Goal: Information Seeking & Learning: Compare options

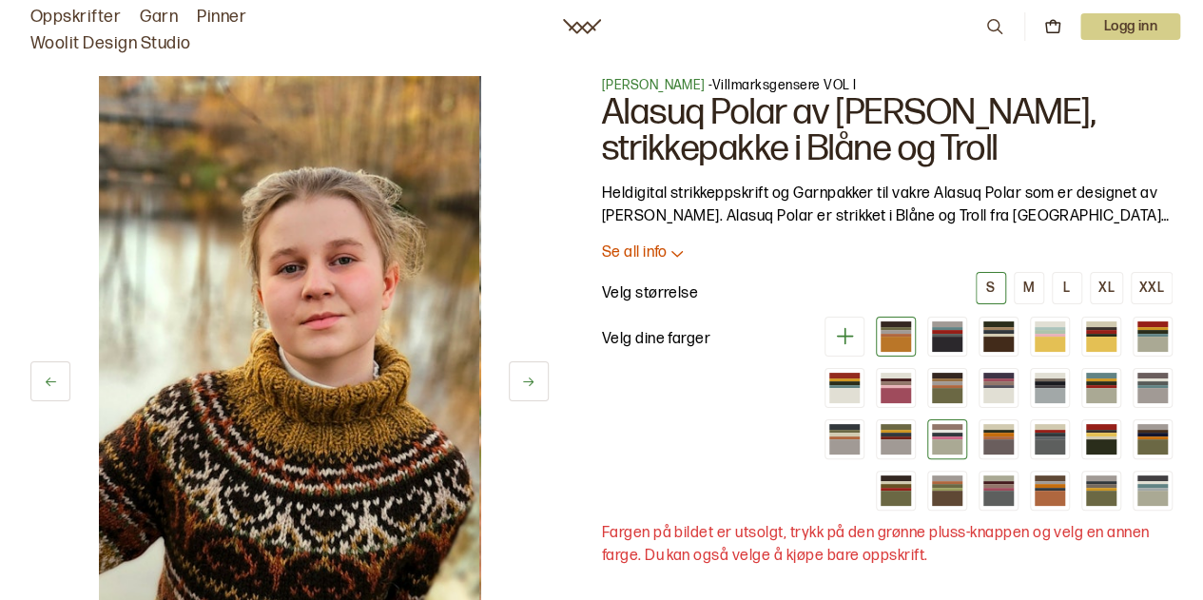
click at [956, 440] on div at bounding box center [947, 447] width 30 height 15
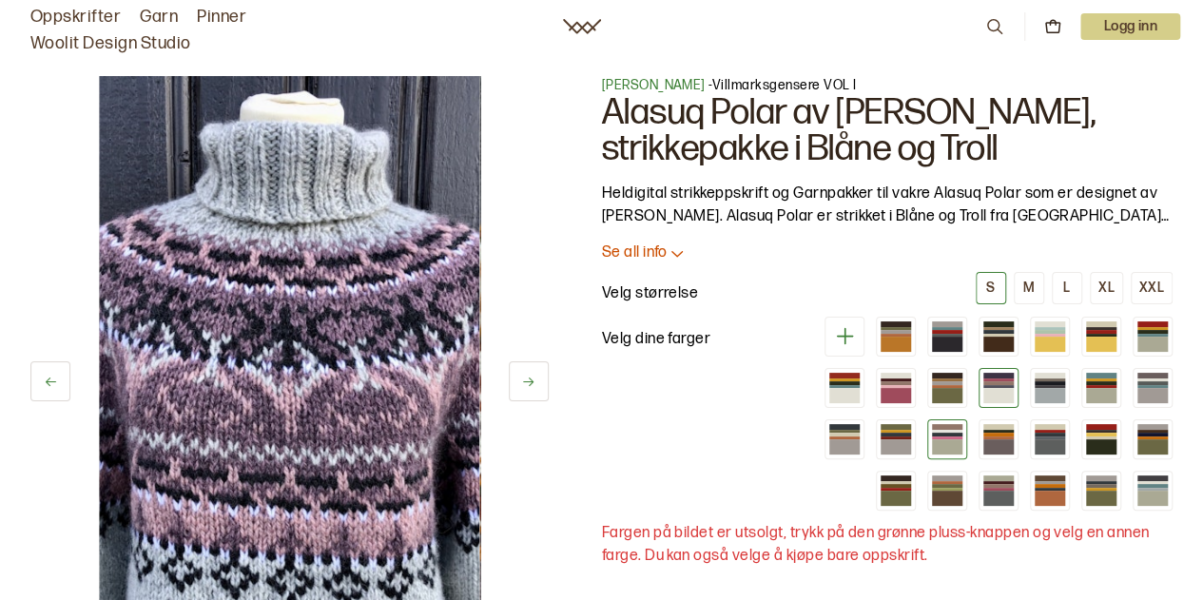
click at [1003, 398] on div at bounding box center [999, 395] width 30 height 15
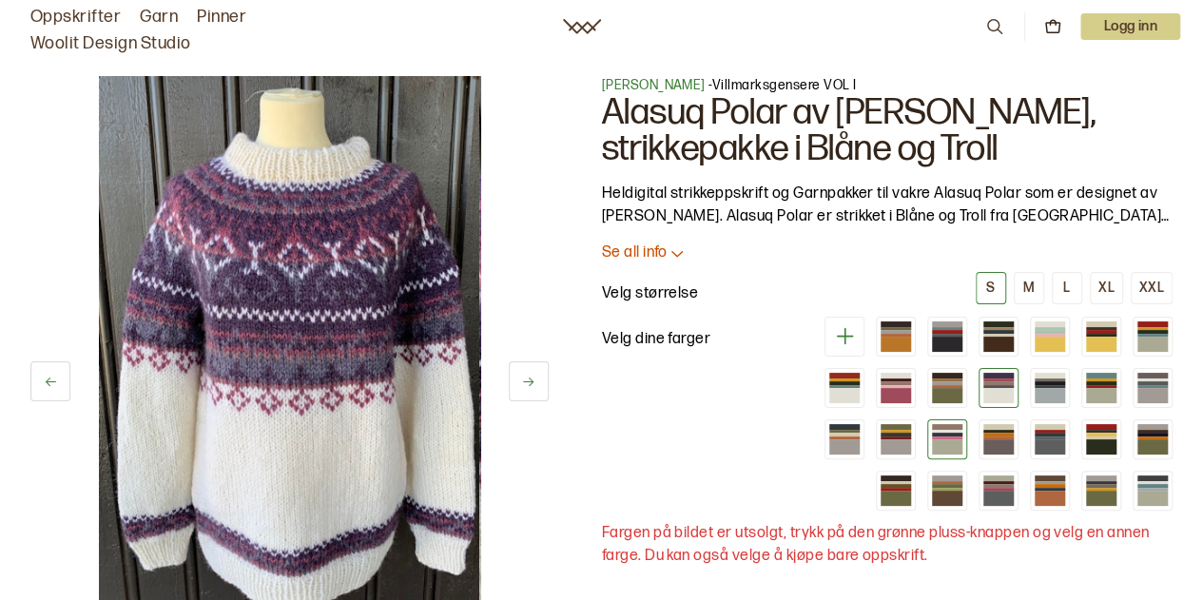
click at [951, 449] on div at bounding box center [947, 447] width 30 height 15
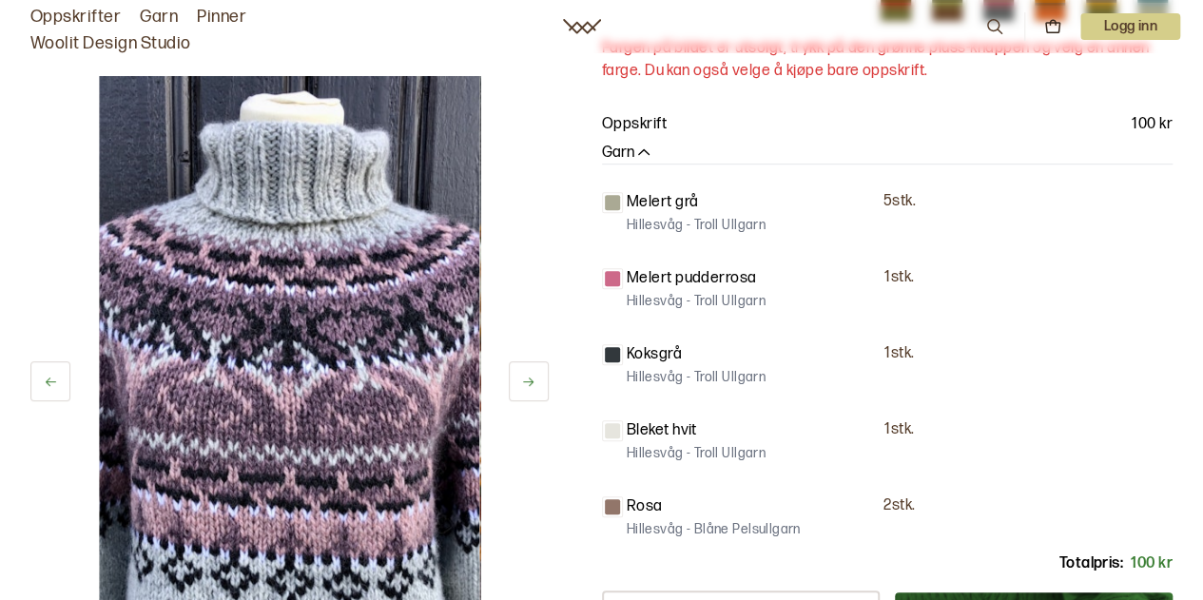
scroll to position [542, 0]
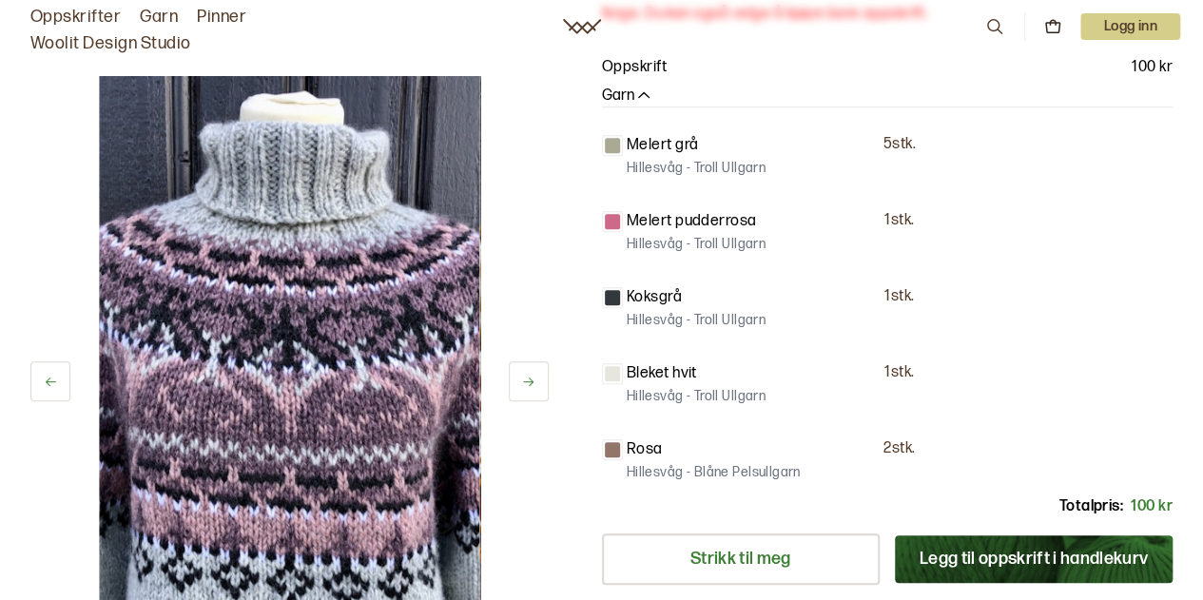
click at [535, 393] on button at bounding box center [529, 382] width 40 height 40
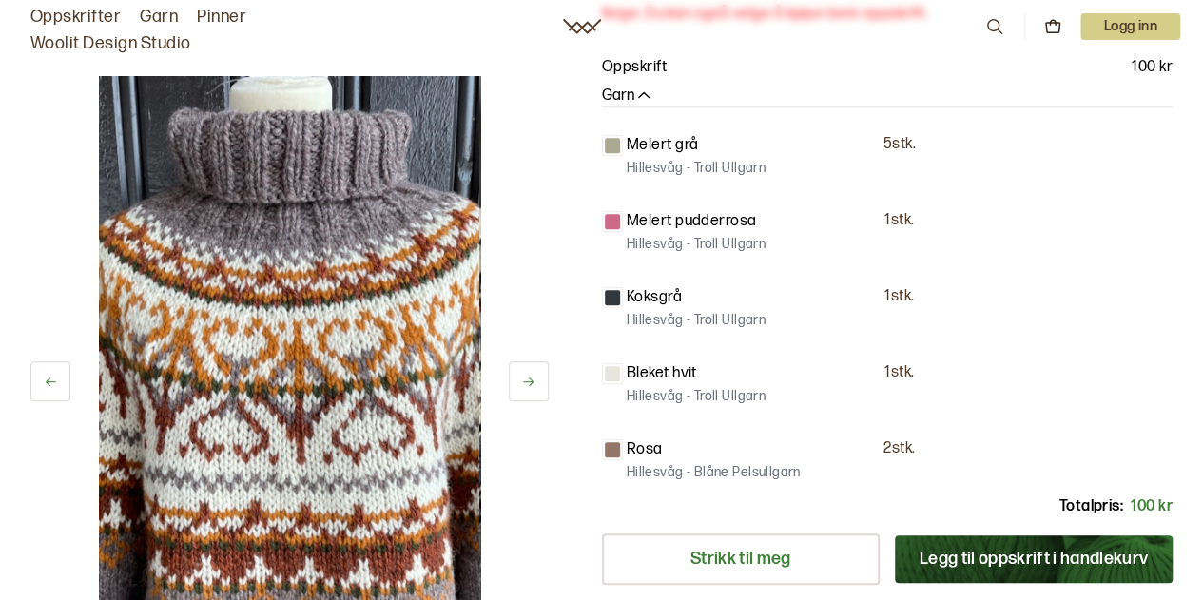
click at [42, 425] on div "28 av 38 Velg" at bounding box center [289, 362] width 518 height 572
click at [51, 372] on button at bounding box center [50, 382] width 40 height 40
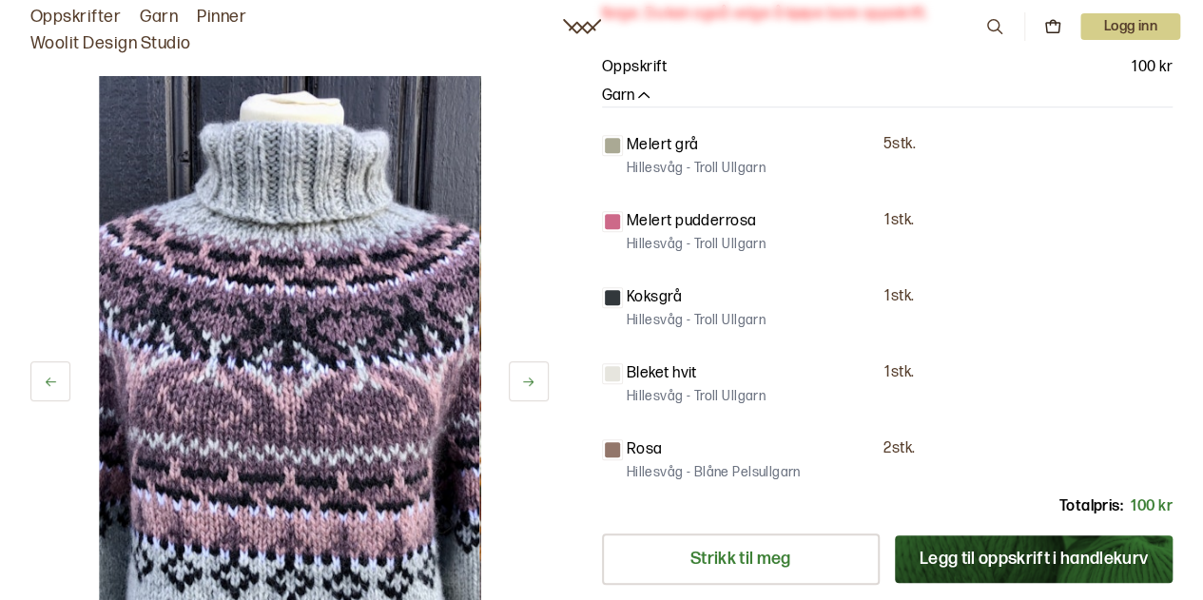
click at [51, 372] on button at bounding box center [50, 382] width 40 height 40
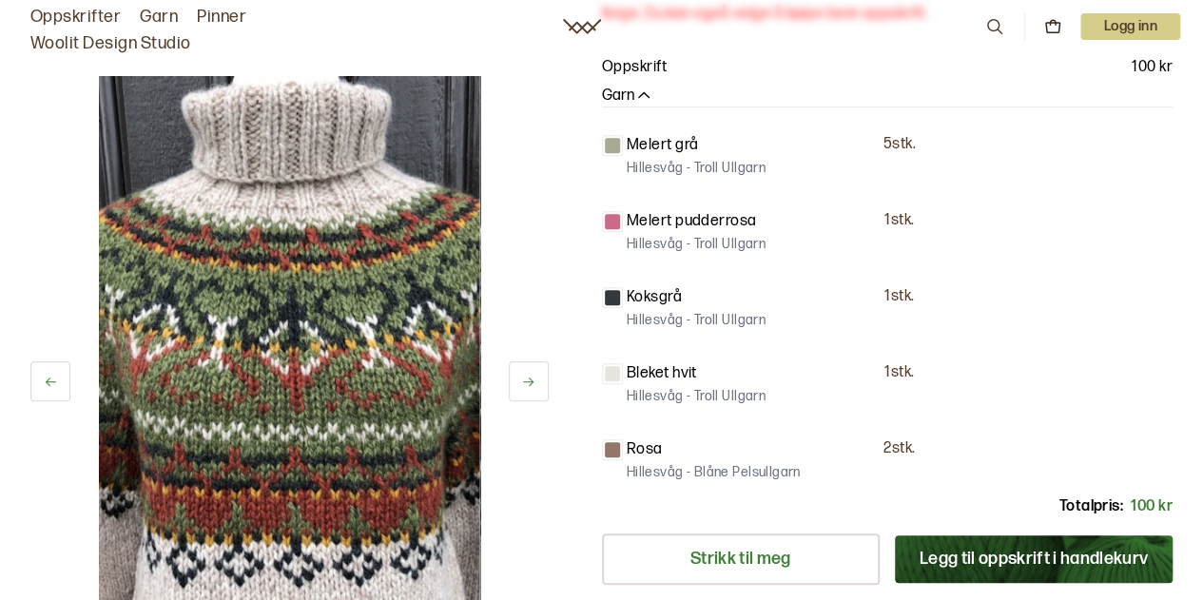
click at [51, 372] on button at bounding box center [50, 382] width 40 height 40
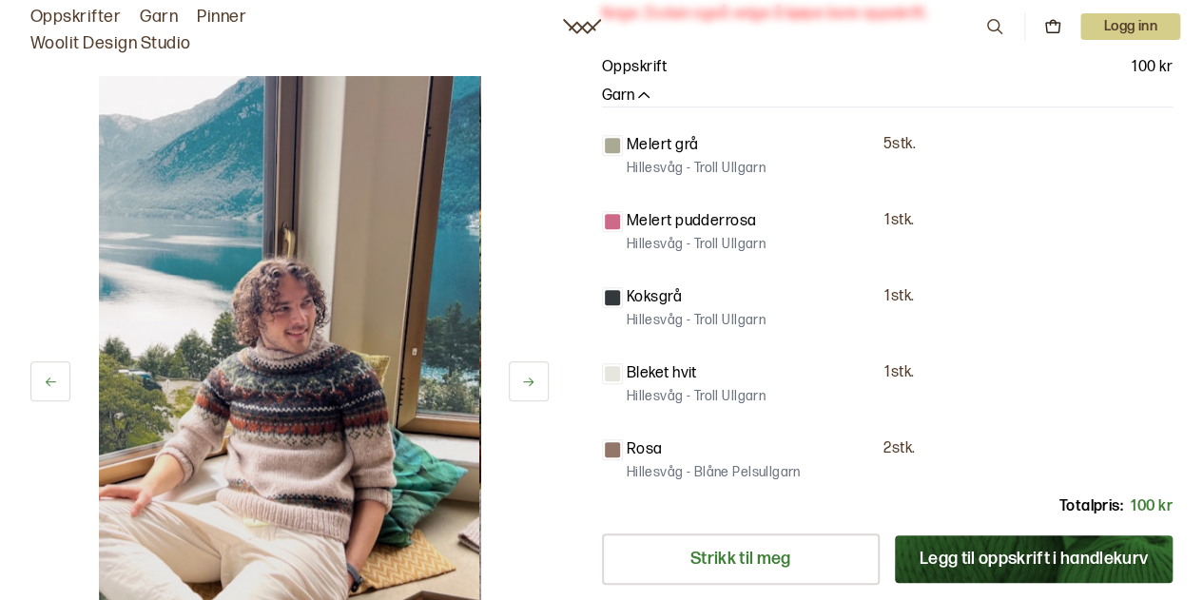
click at [45, 370] on button at bounding box center [50, 382] width 40 height 40
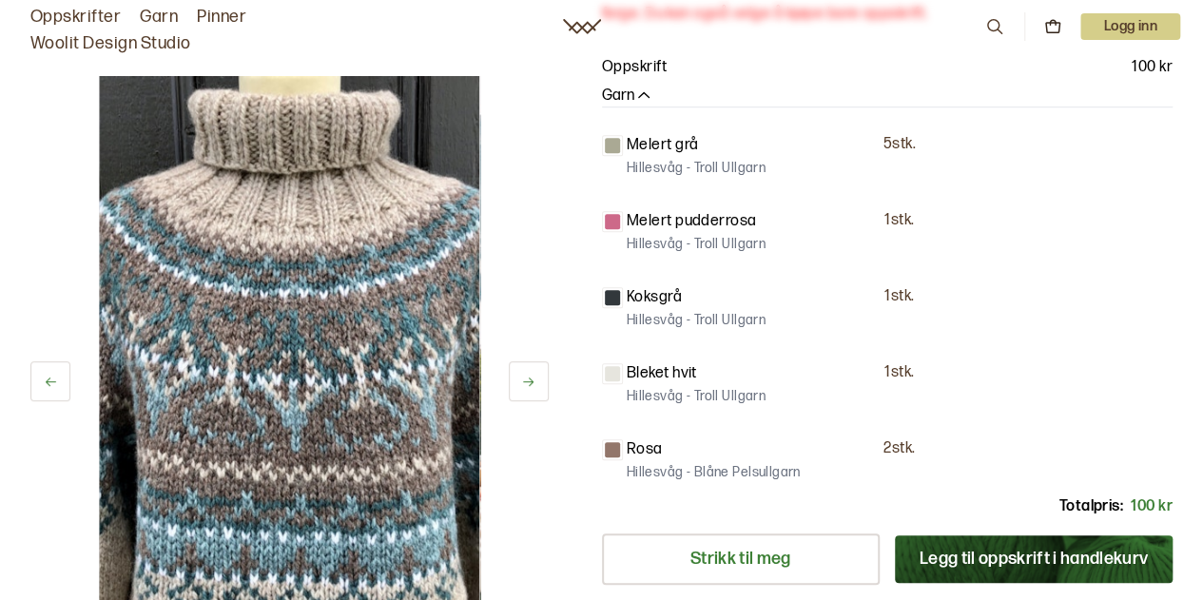
click at [45, 370] on button at bounding box center [50, 382] width 40 height 40
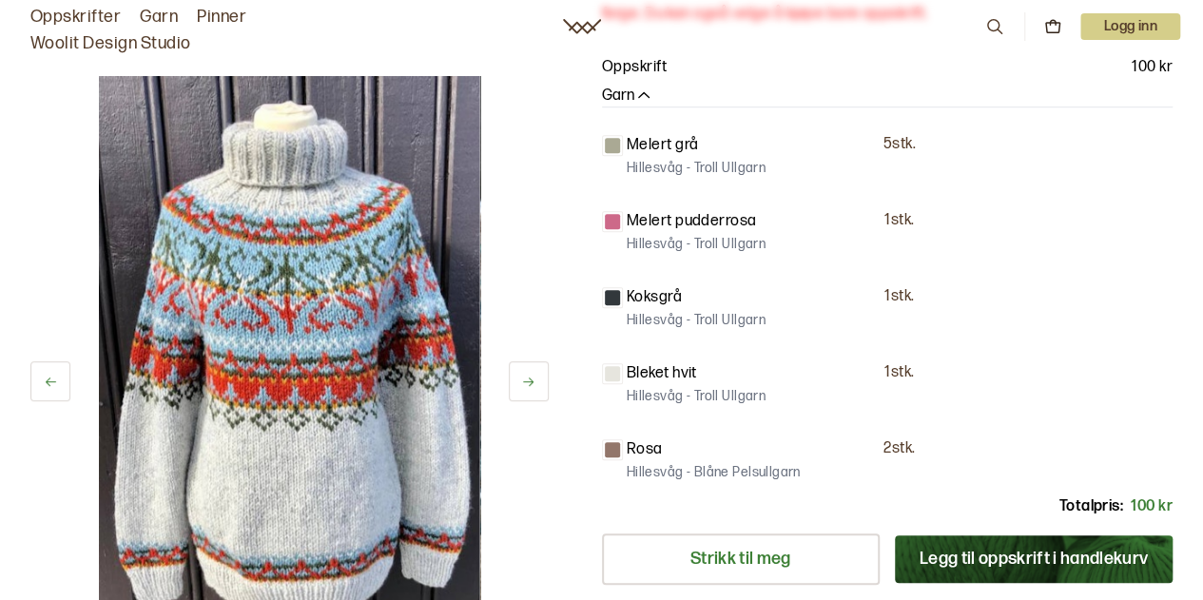
click at [45, 370] on button at bounding box center [50, 382] width 40 height 40
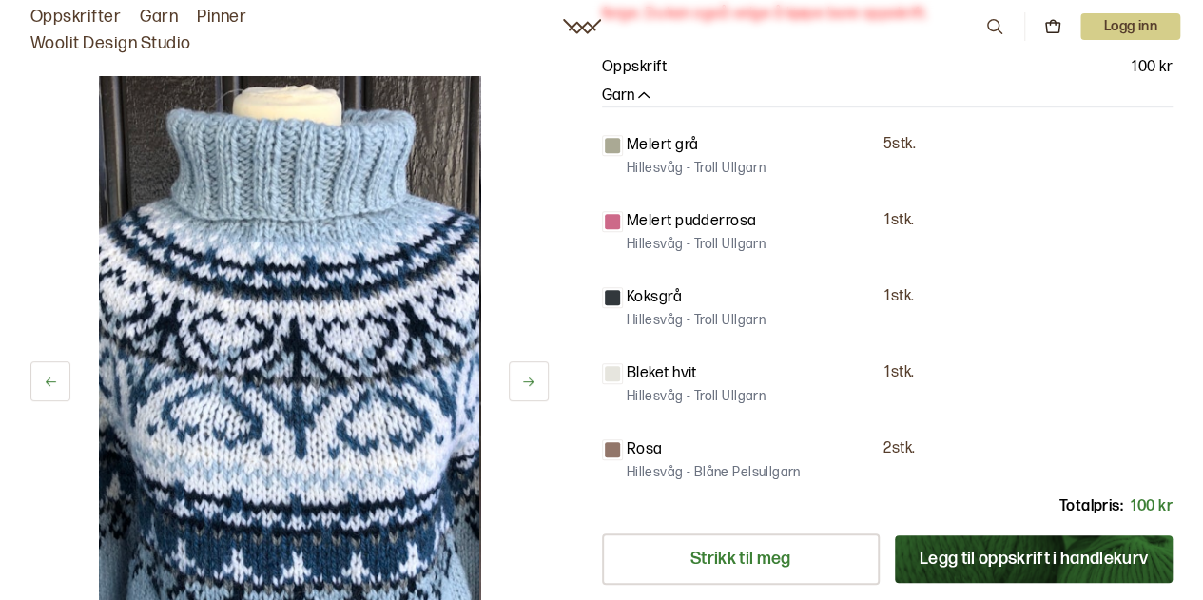
click at [45, 370] on button at bounding box center [50, 382] width 40 height 40
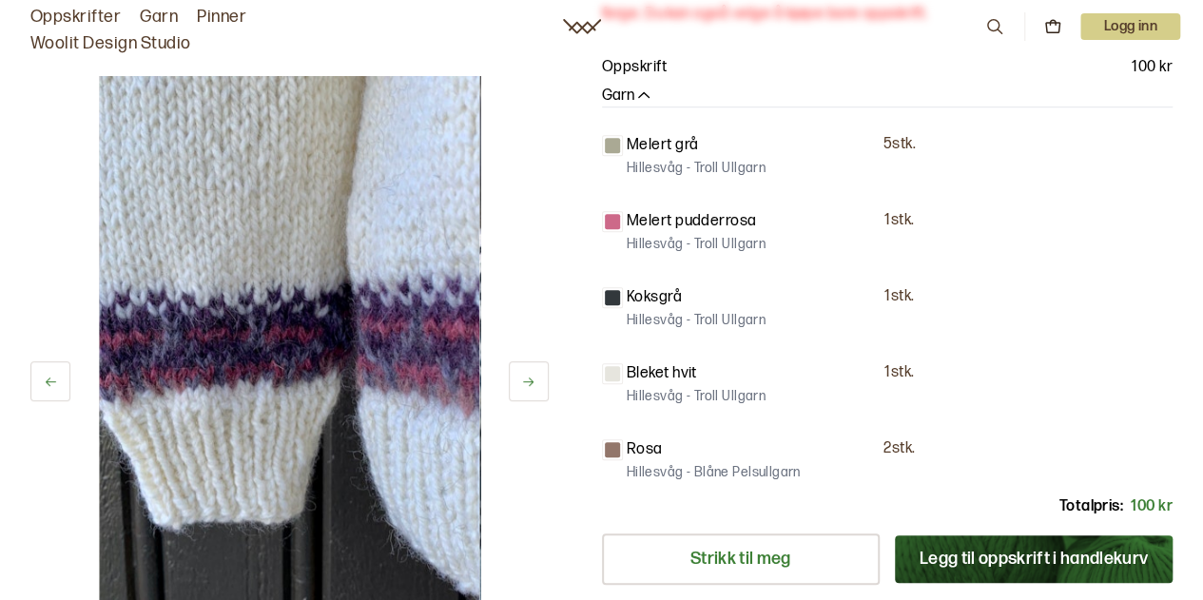
click at [45, 370] on button at bounding box center [50, 382] width 40 height 40
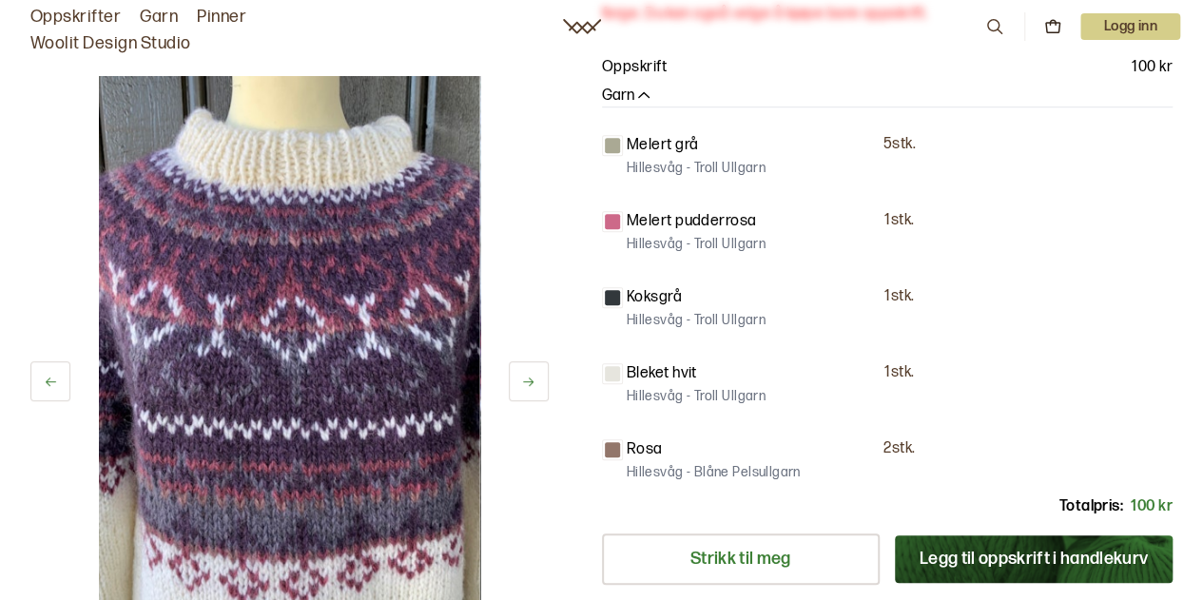
click at [45, 370] on button at bounding box center [50, 382] width 40 height 40
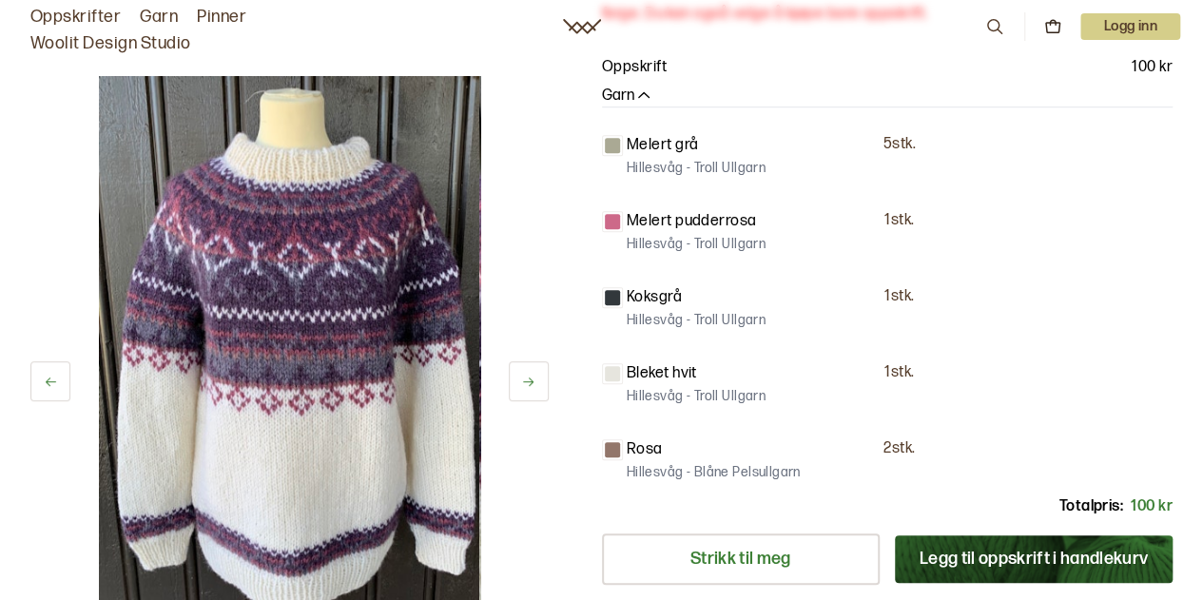
click at [45, 370] on button at bounding box center [50, 382] width 40 height 40
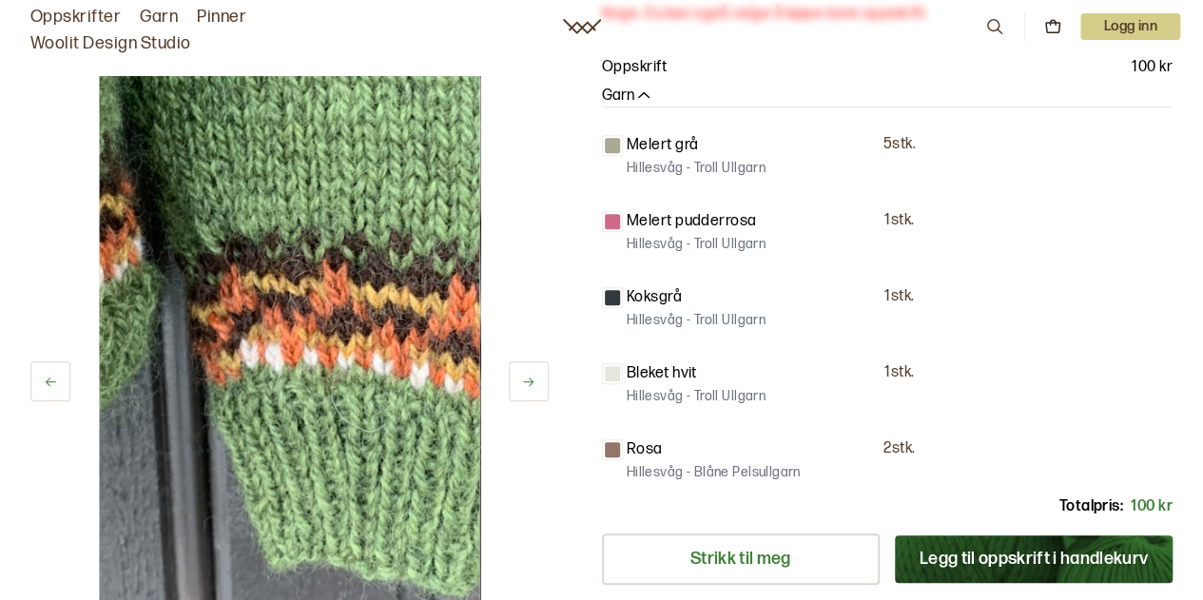
click at [45, 370] on button at bounding box center [50, 382] width 40 height 40
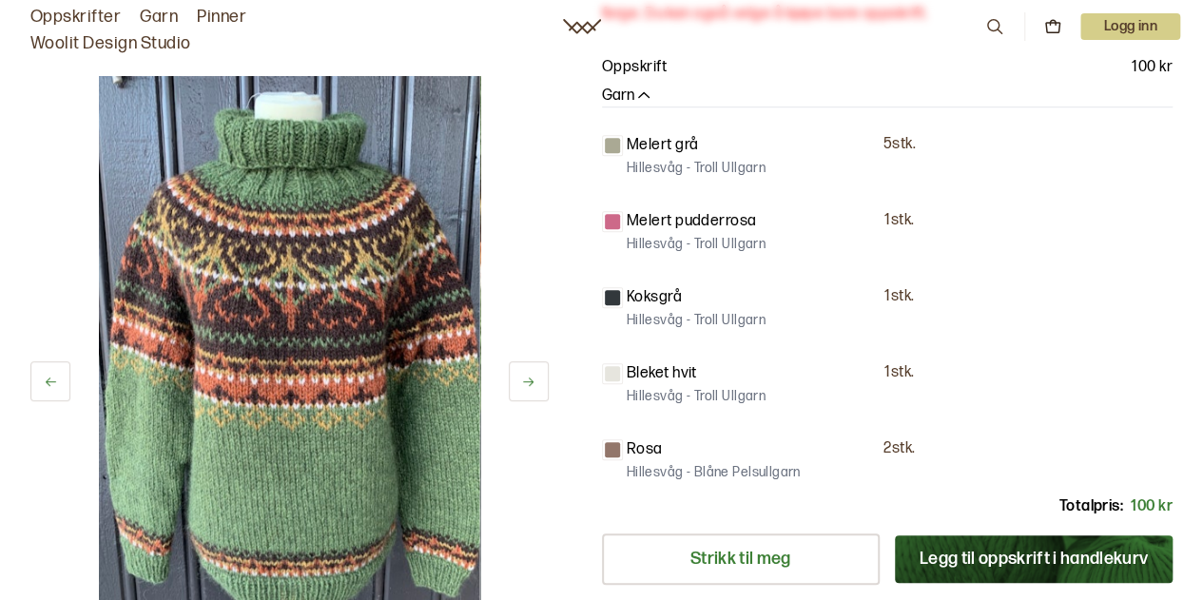
click at [45, 370] on button at bounding box center [50, 382] width 40 height 40
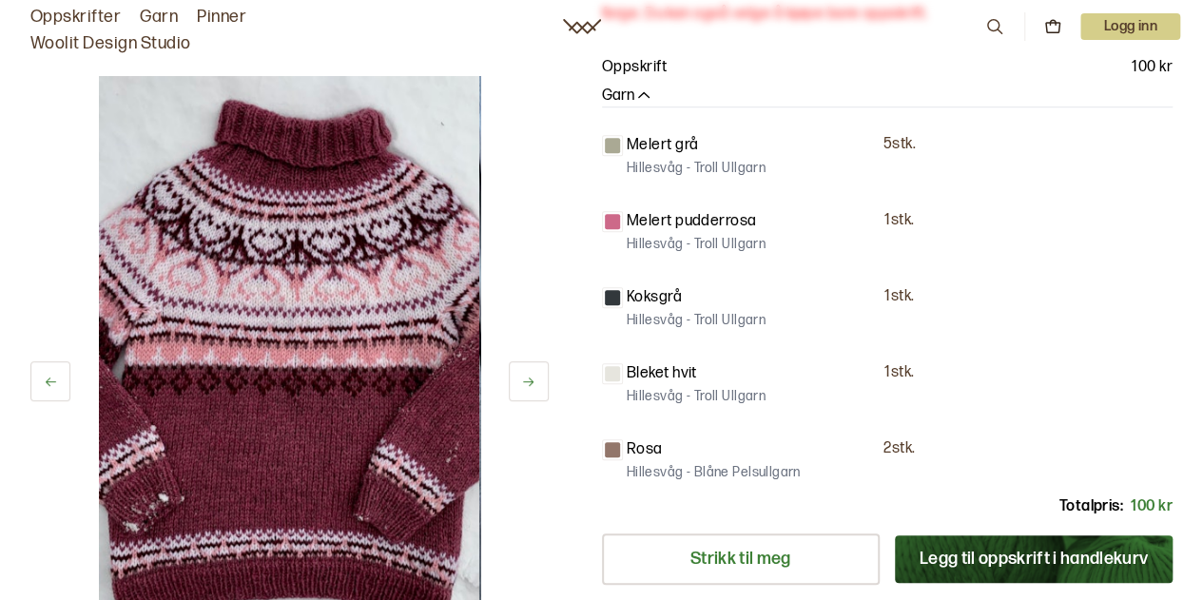
click at [45, 370] on button at bounding box center [50, 382] width 40 height 40
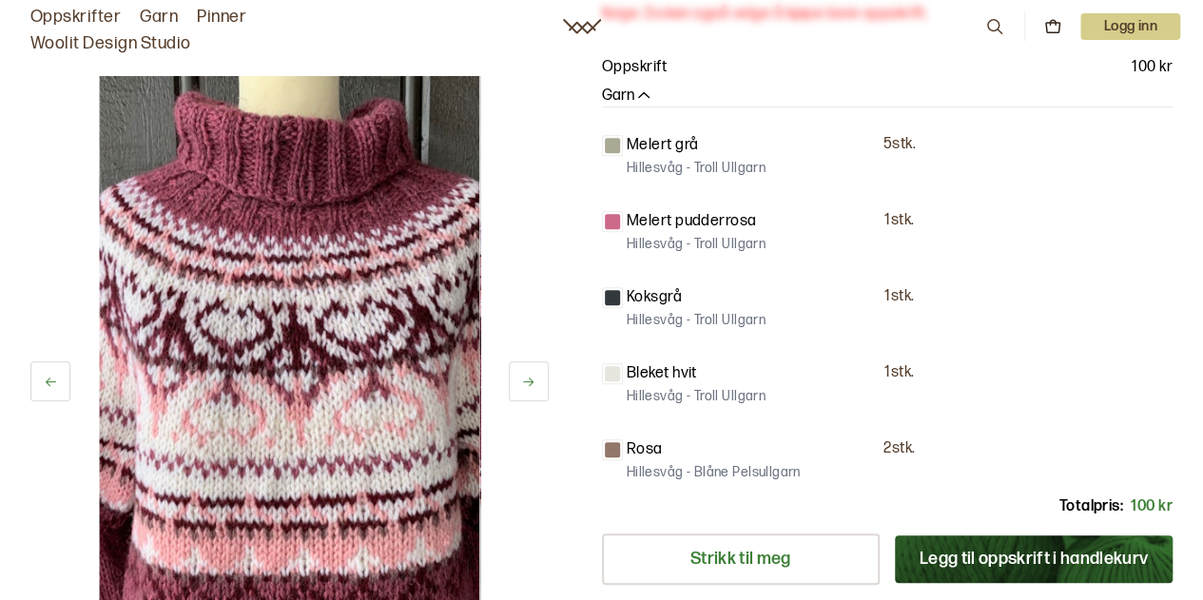
scroll to position [0, 0]
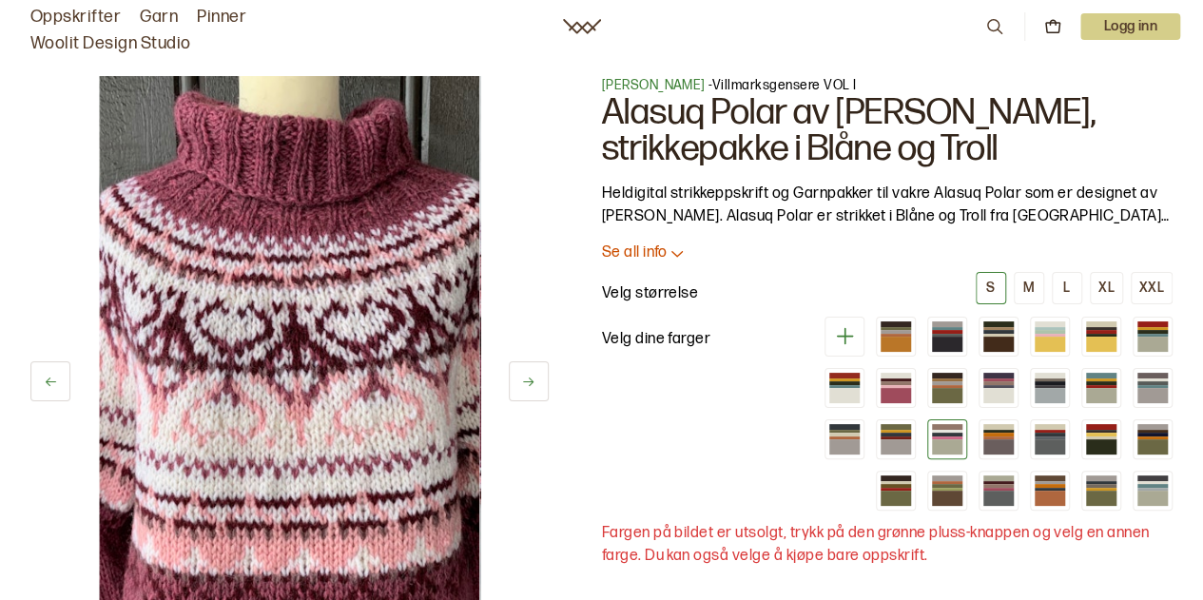
click at [959, 424] on div at bounding box center [947, 427] width 30 height 6
click at [1009, 373] on div at bounding box center [999, 376] width 30 height 6
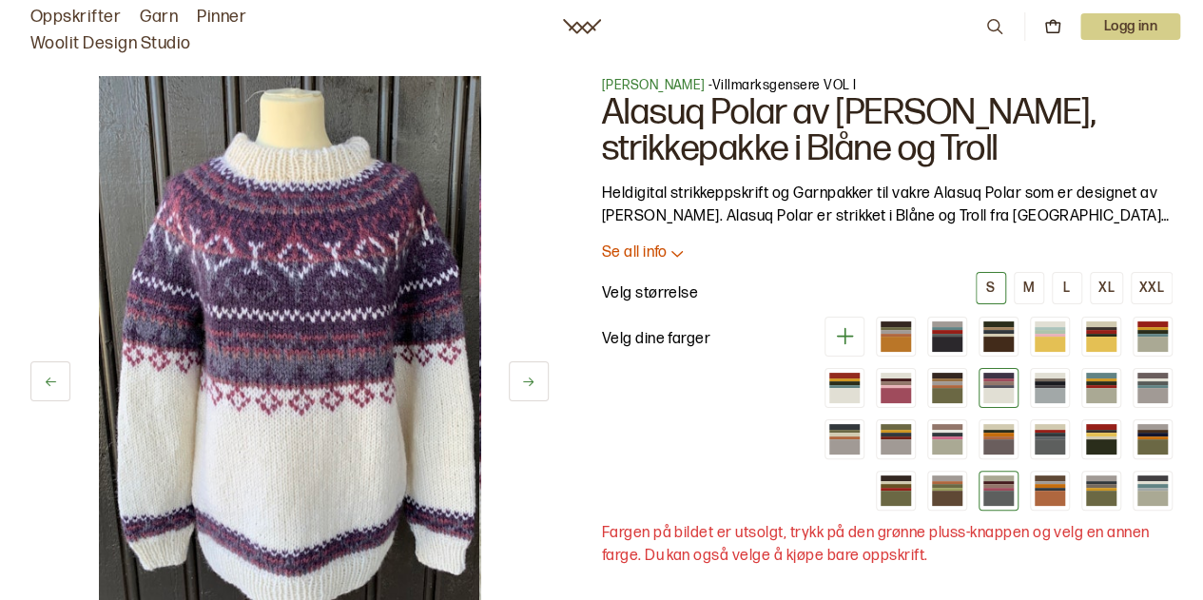
click at [1008, 491] on div at bounding box center [999, 498] width 30 height 15
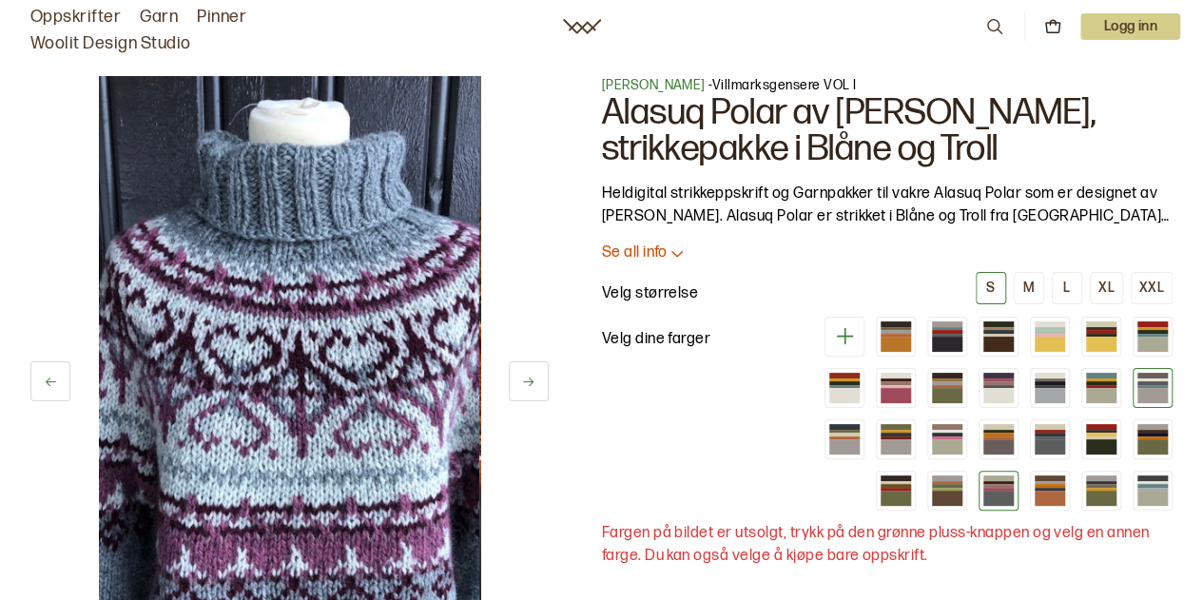
click at [1150, 376] on div at bounding box center [1153, 376] width 30 height 6
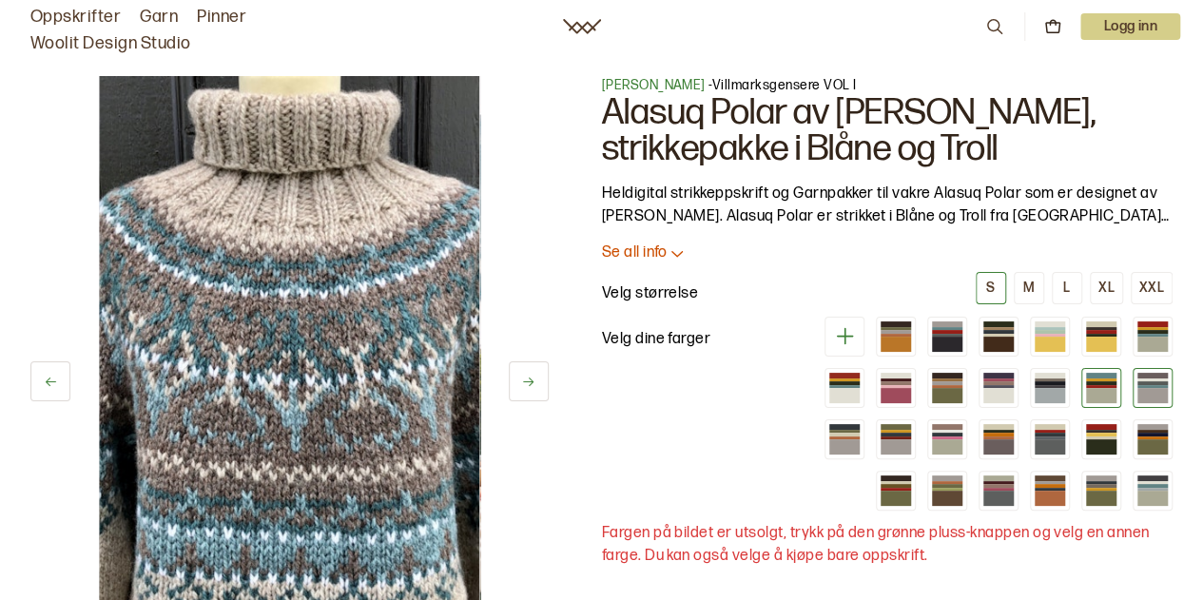
click at [1105, 388] on div at bounding box center [1101, 395] width 30 height 15
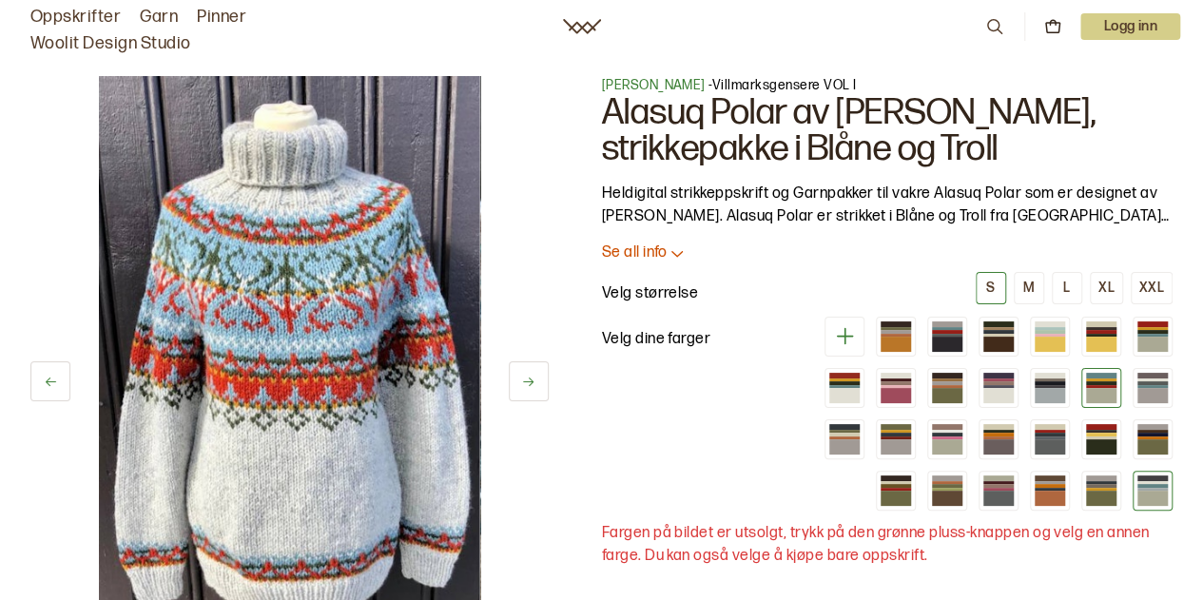
click at [1159, 498] on div at bounding box center [1153, 498] width 30 height 15
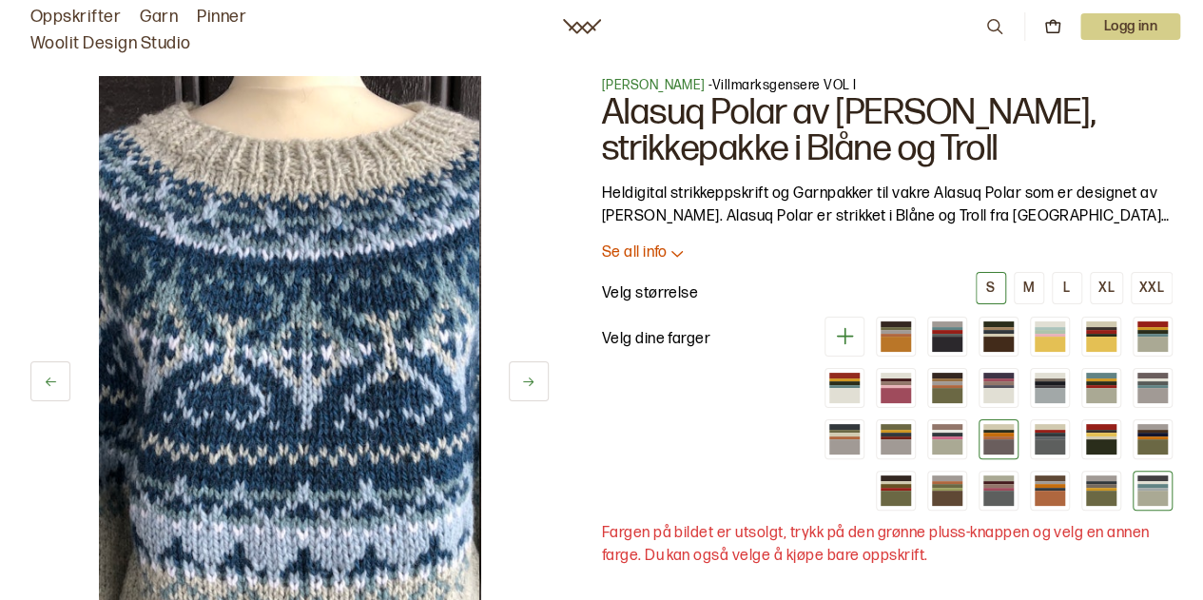
click at [999, 430] on div at bounding box center [999, 431] width 30 height 3
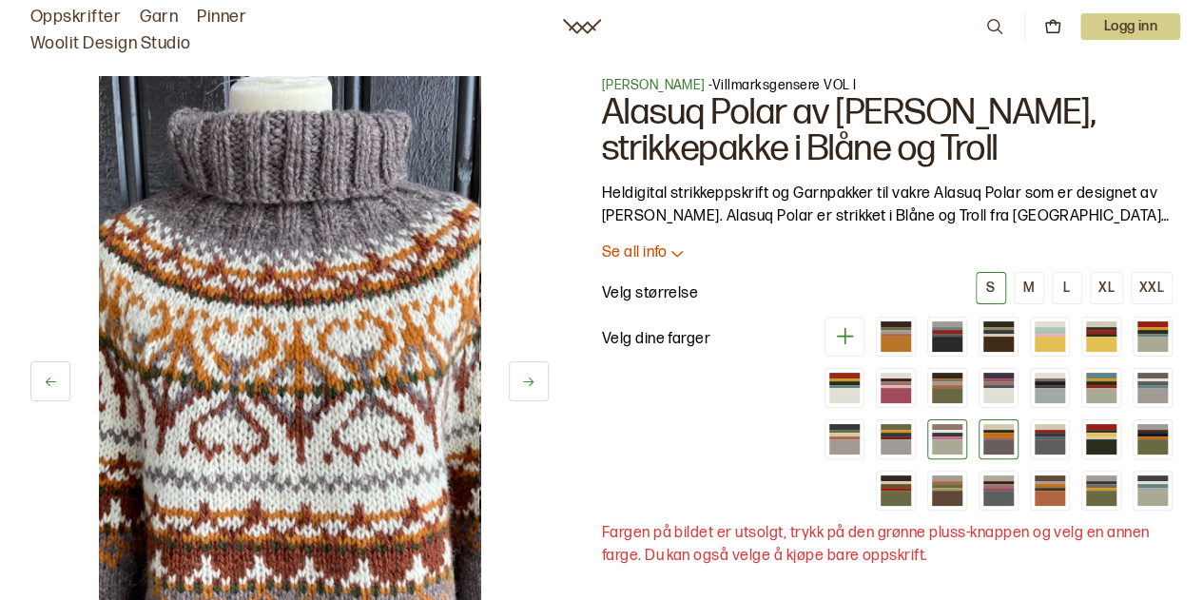
click at [963, 440] on div at bounding box center [947, 447] width 30 height 15
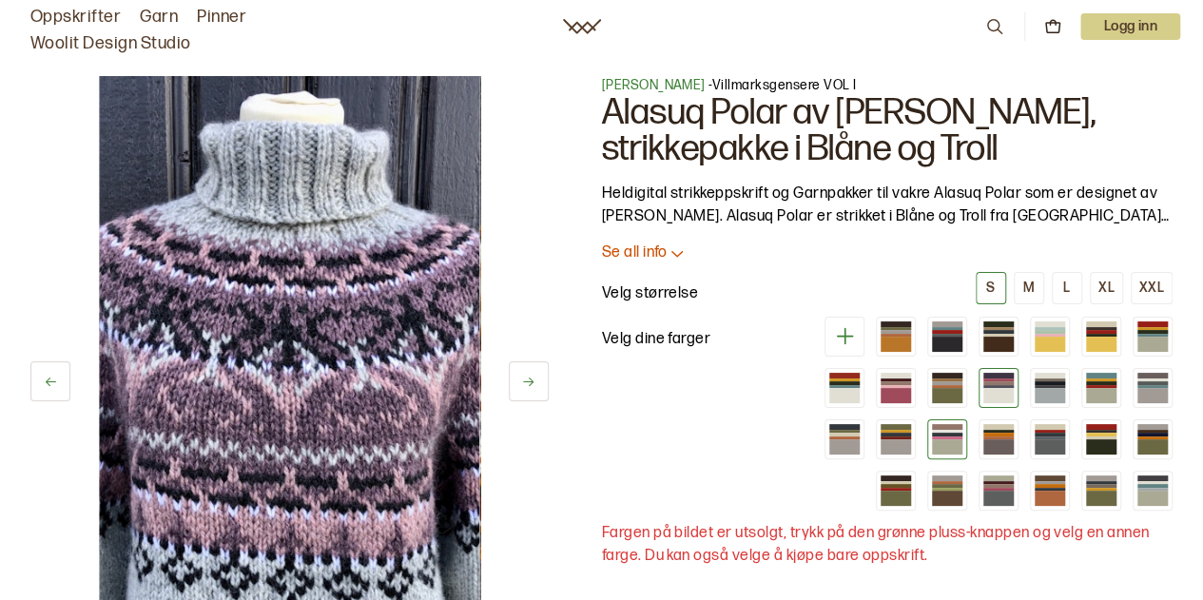
click at [1007, 393] on div at bounding box center [999, 395] width 30 height 15
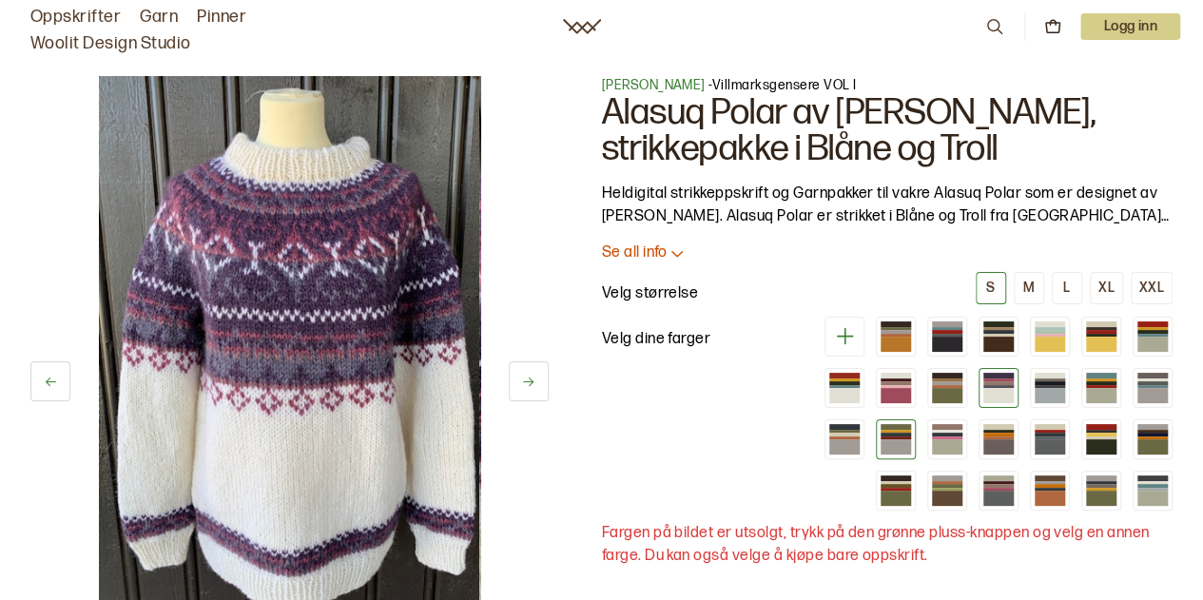
click at [904, 440] on div at bounding box center [896, 447] width 30 height 15
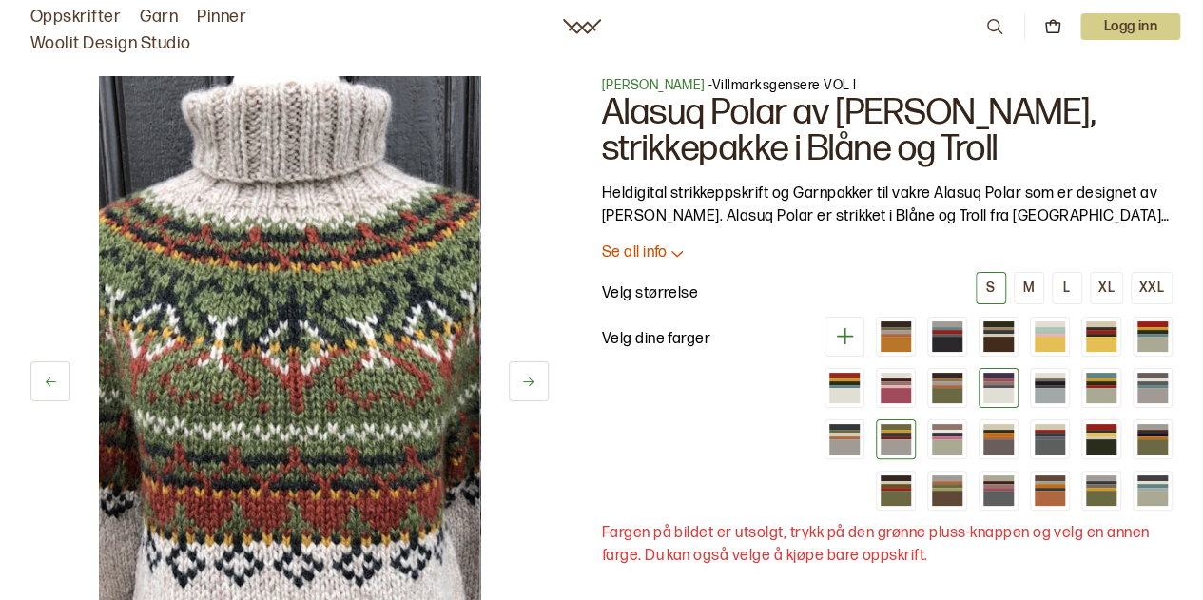
click at [993, 385] on div at bounding box center [999, 386] width 30 height 3
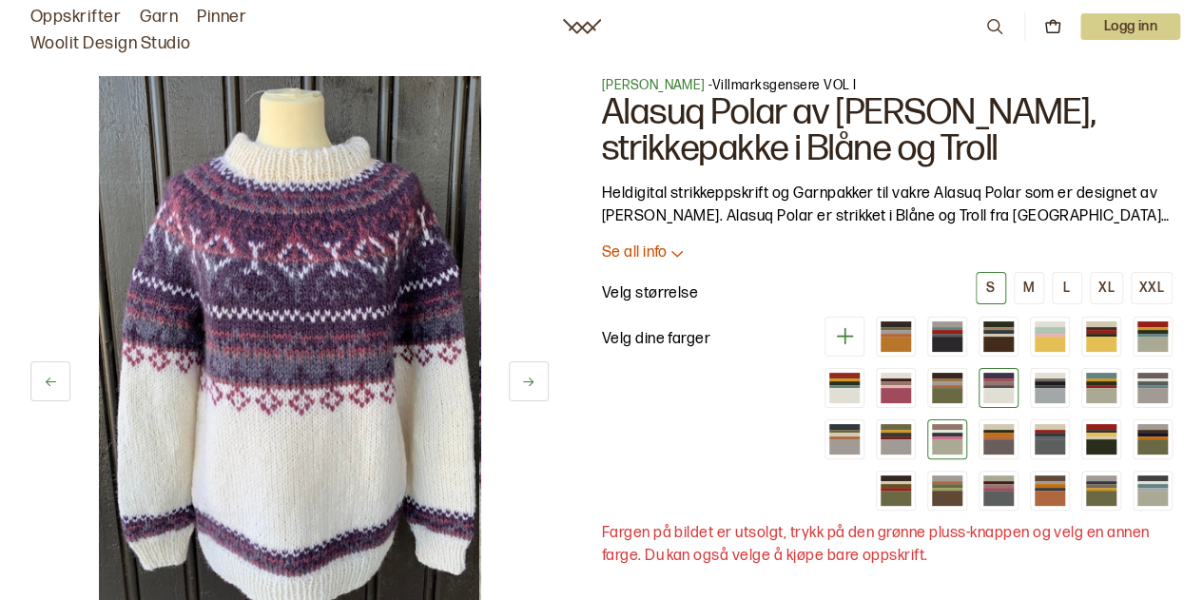
click at [958, 440] on div at bounding box center [947, 447] width 30 height 15
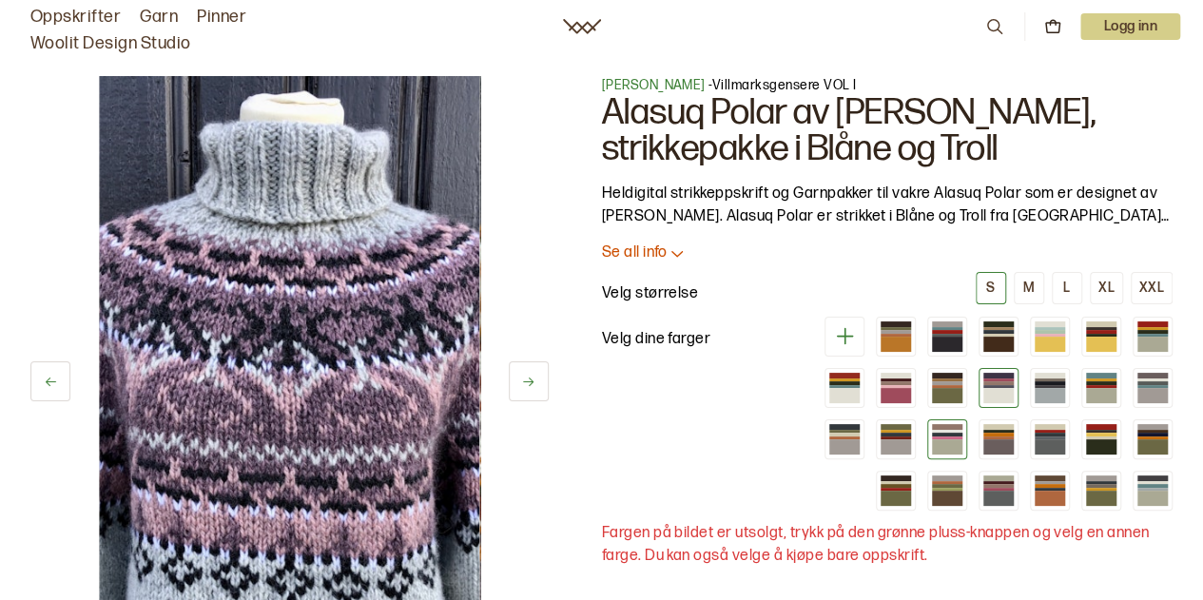
click at [1001, 368] on div at bounding box center [999, 388] width 40 height 40
click at [1001, 379] on div at bounding box center [999, 380] width 30 height 3
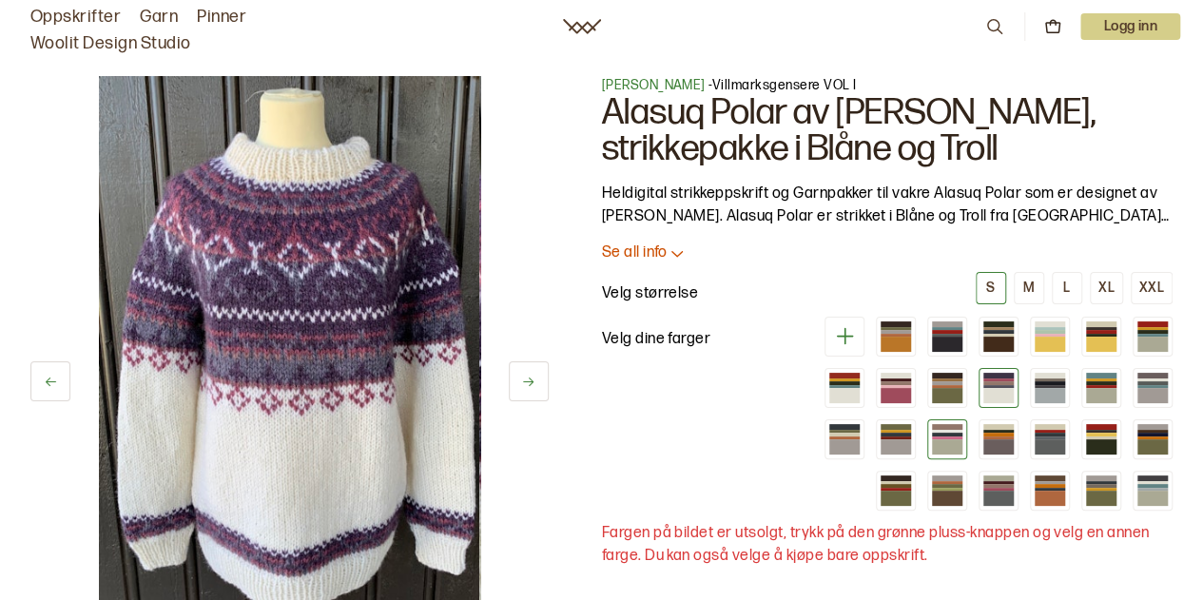
click at [957, 441] on div at bounding box center [947, 447] width 30 height 15
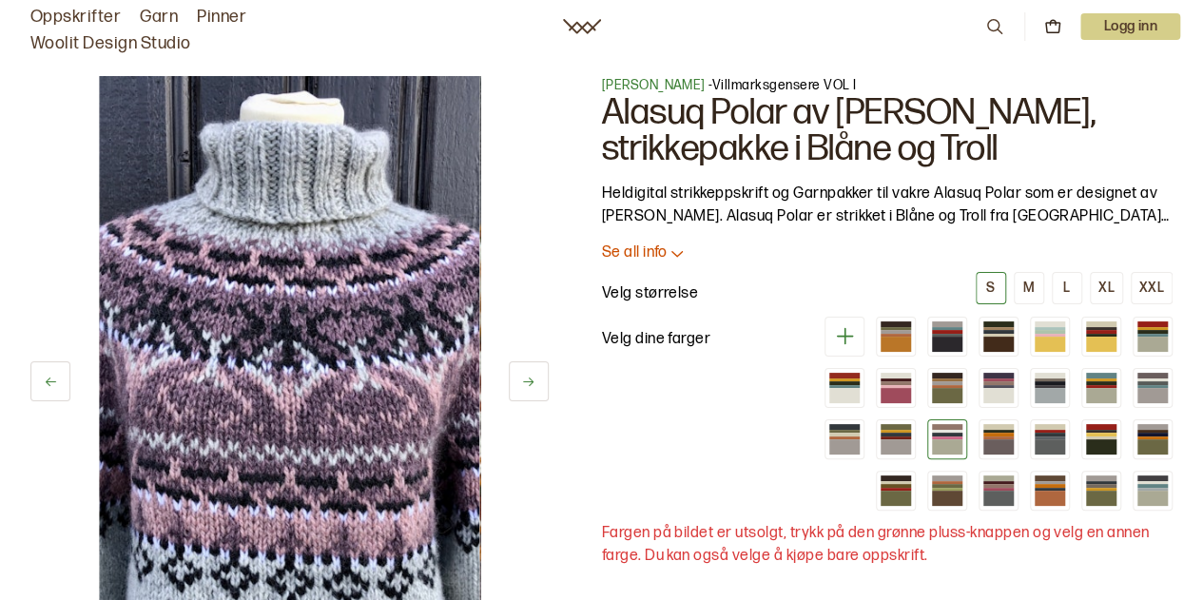
click at [843, 342] on icon at bounding box center [845, 336] width 24 height 24
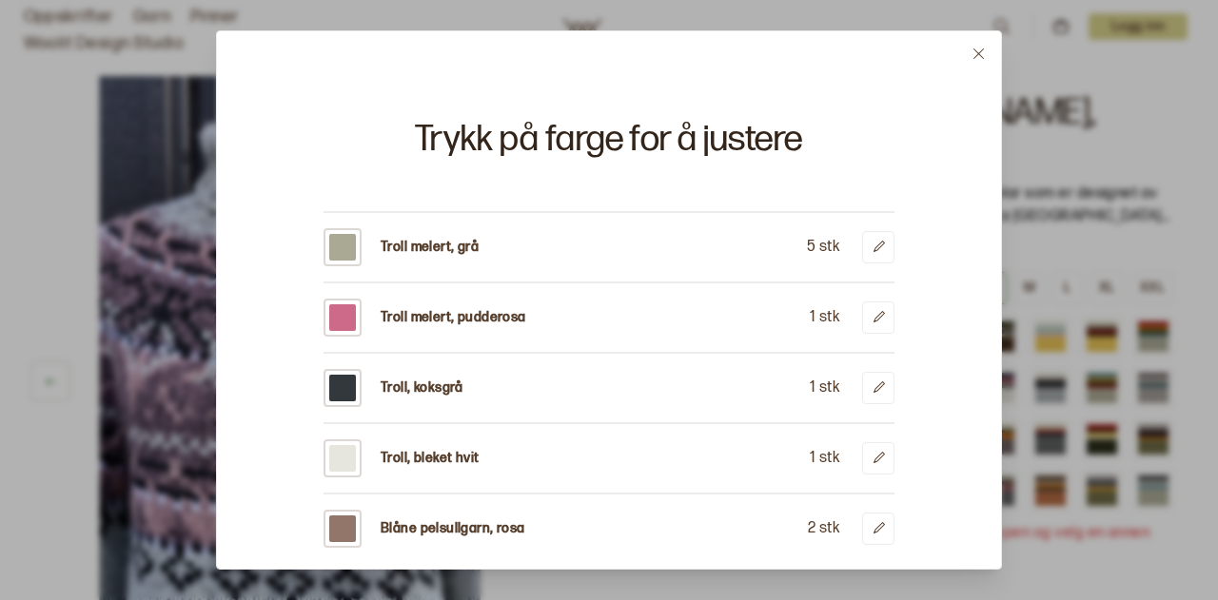
click at [983, 59] on icon at bounding box center [978, 54] width 14 height 14
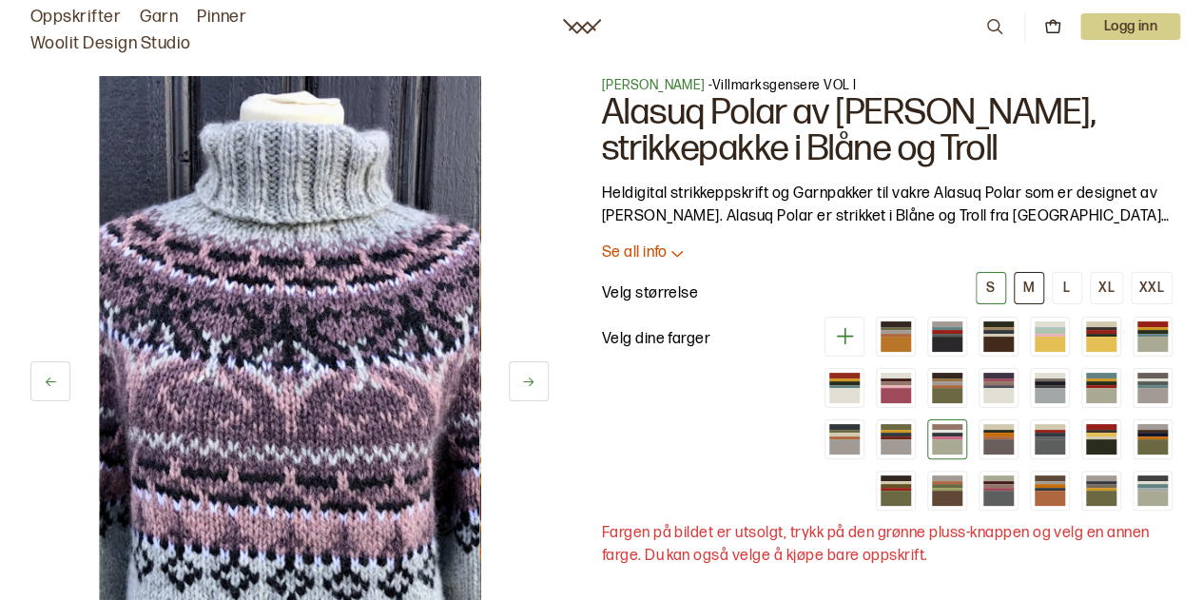
click at [1042, 292] on button "M" at bounding box center [1029, 288] width 30 height 32
click at [995, 379] on div at bounding box center [999, 380] width 30 height 3
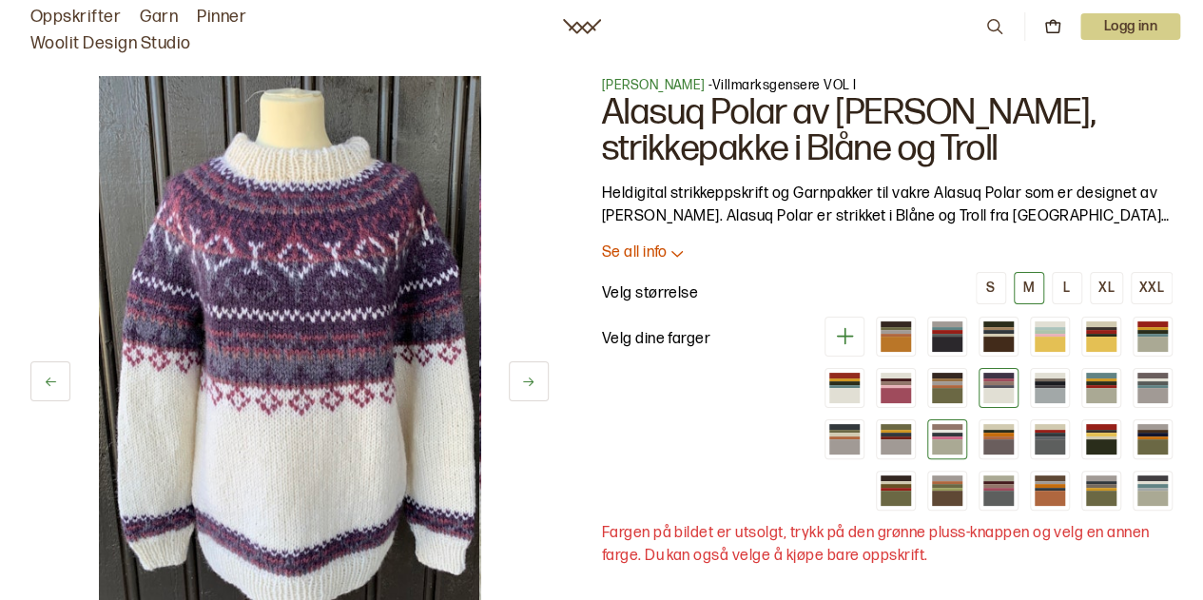
click at [940, 440] on div at bounding box center [947, 447] width 30 height 15
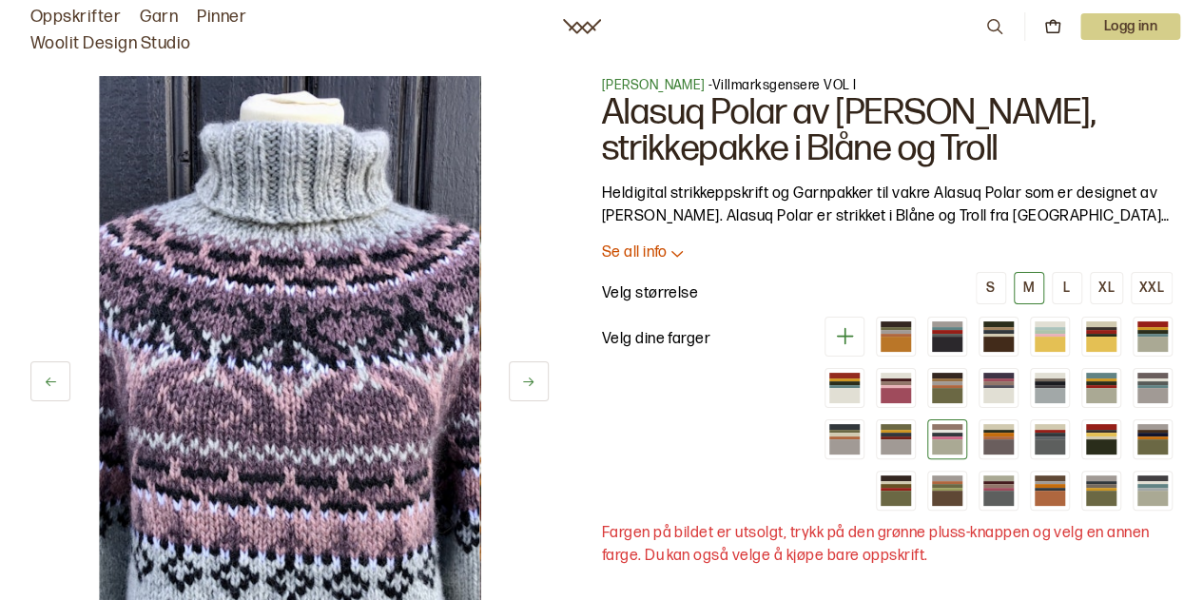
click at [843, 342] on icon at bounding box center [845, 336] width 24 height 24
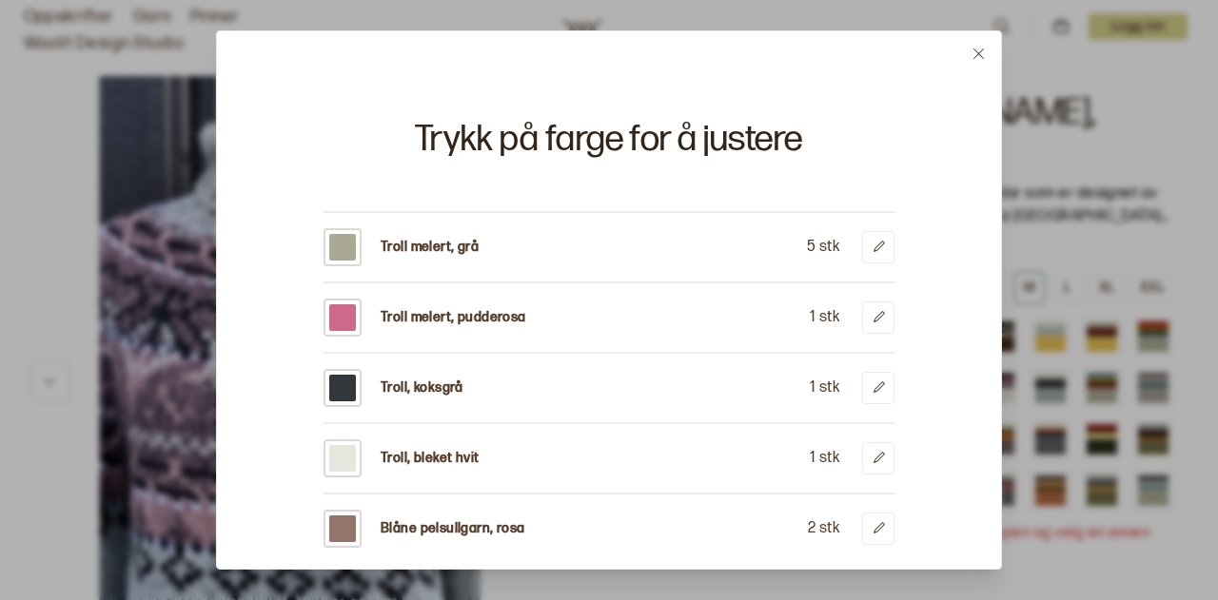
click at [979, 49] on icon at bounding box center [978, 54] width 14 height 14
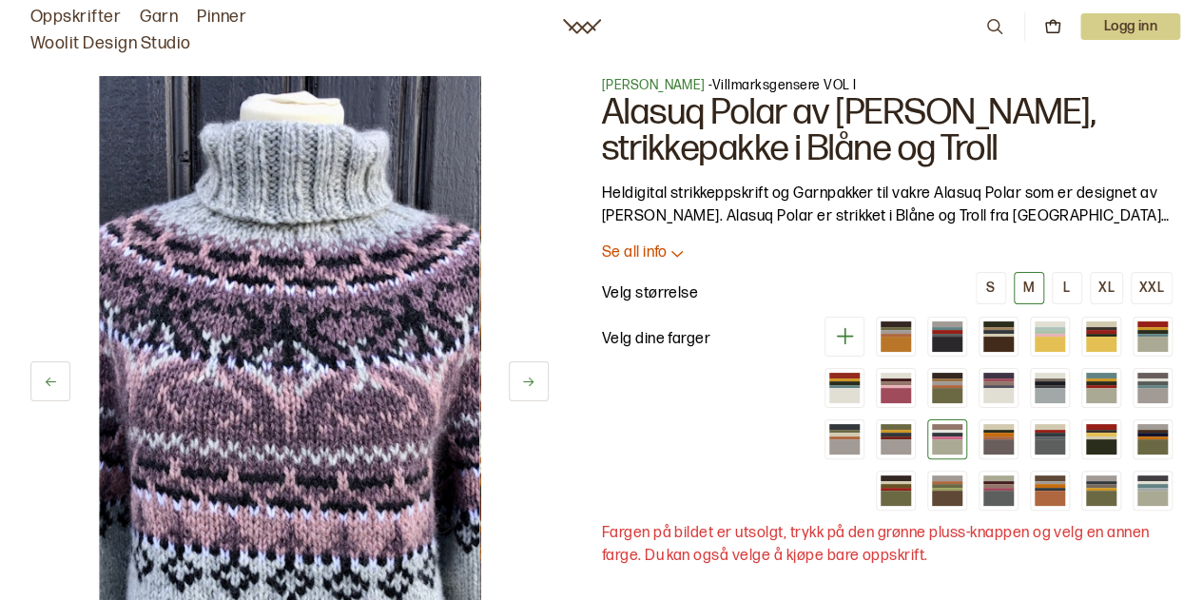
click at [916, 549] on p "Fargen på bildet er utsolgt, trykk på den grønne pluss-knappen og velg en annen…" at bounding box center [888, 545] width 572 height 46
click at [756, 109] on h1 "Alasuq Polar av [PERSON_NAME], strikkepakke i Blåne og Troll" at bounding box center [888, 131] width 572 height 72
drag, startPoint x: 612, startPoint y: 112, endPoint x: 786, endPoint y: 114, distance: 174.1
click at [786, 114] on h1 "Alasuq Polar av [PERSON_NAME], strikkepakke i Blåne og Troll" at bounding box center [888, 131] width 572 height 72
copy h1 "Alasuq Polar"
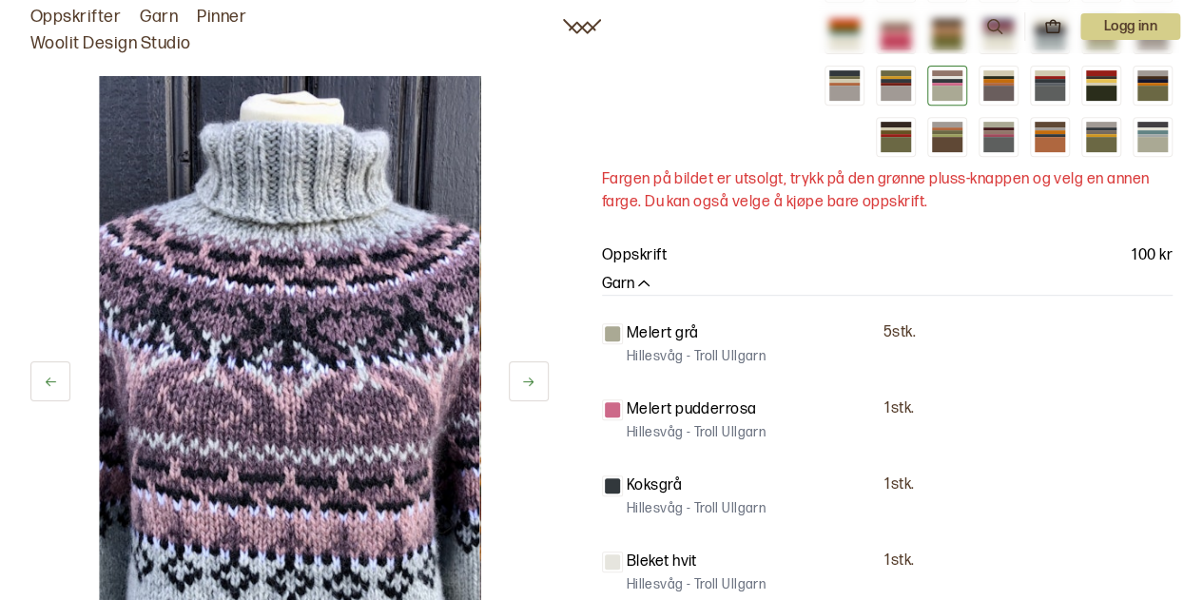
scroll to position [642, 0]
